Goal: Check status: Check status

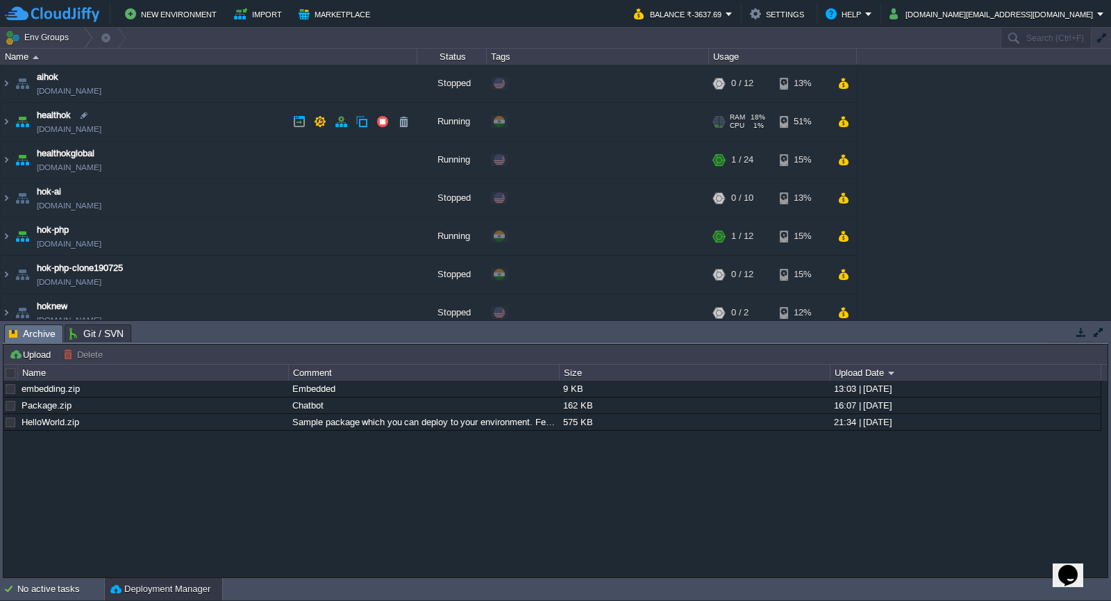
click at [91, 126] on link "healthok.cloudjiffy.net" at bounding box center [69, 129] width 65 height 14
click at [60, 122] on span "healthok" at bounding box center [54, 115] width 34 height 14
click at [96, 132] on link "healthok.cloudjiffy.net" at bounding box center [69, 129] width 65 height 14
click at [3, 125] on img at bounding box center [6, 121] width 11 height 37
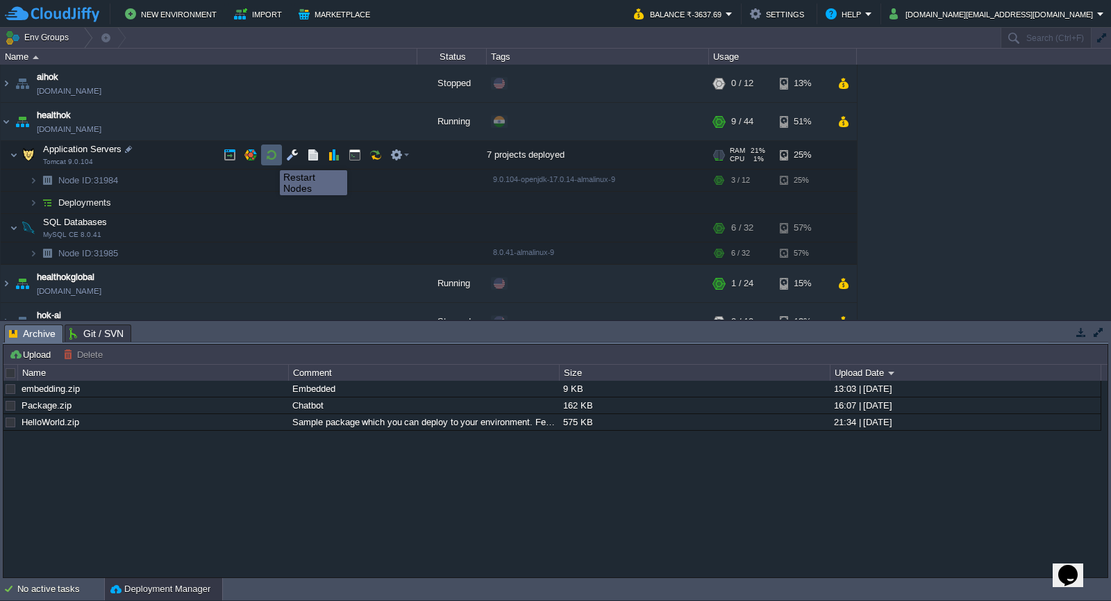
click at [269, 156] on button "button" at bounding box center [271, 155] width 12 height 12
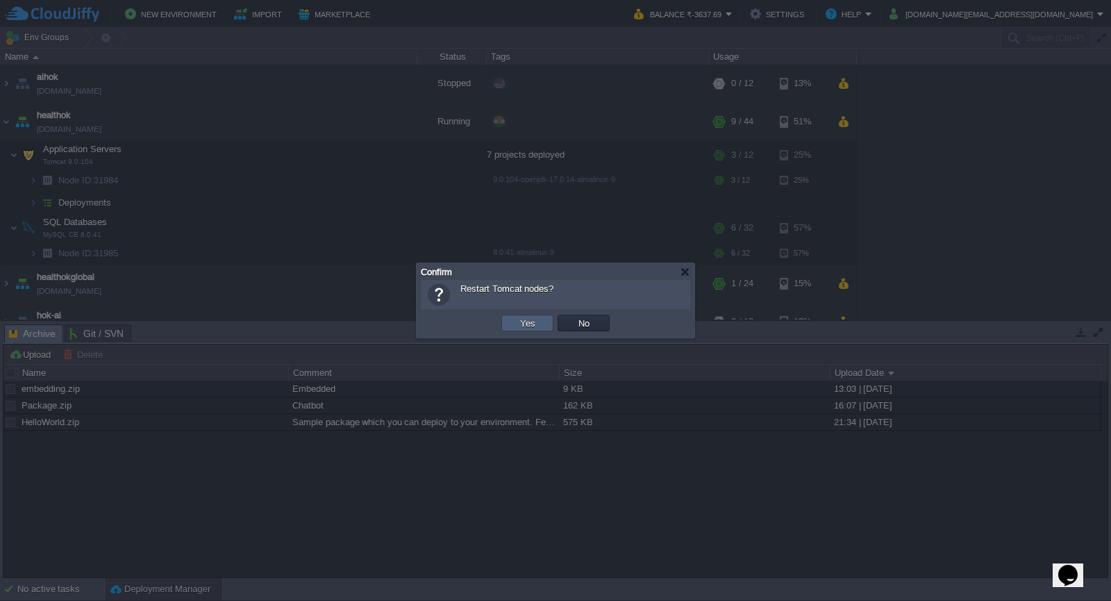
click at [520, 326] on button "Yes" at bounding box center [528, 323] width 24 height 12
